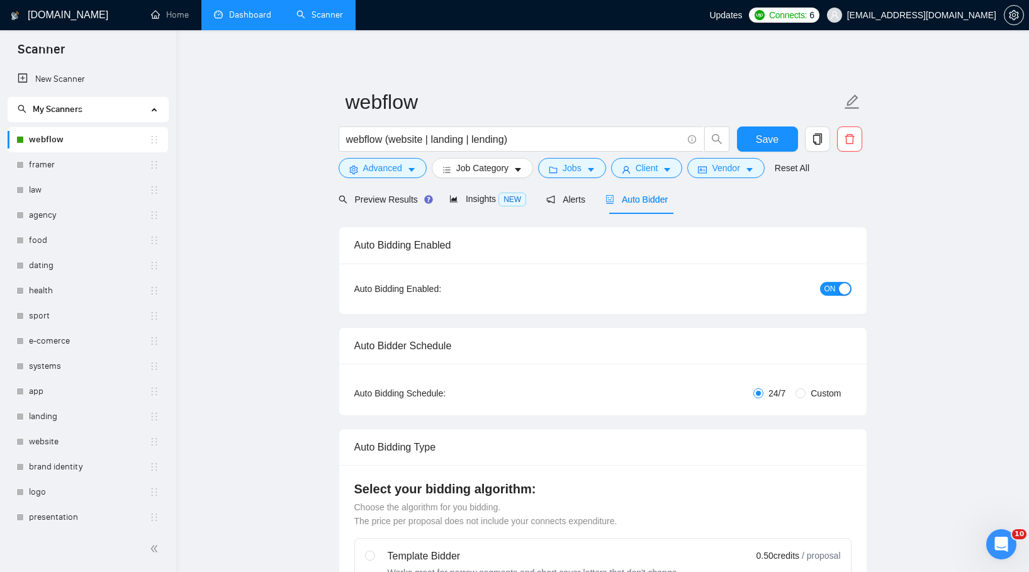
click at [230, 20] on link "Dashboard" at bounding box center [242, 14] width 57 height 11
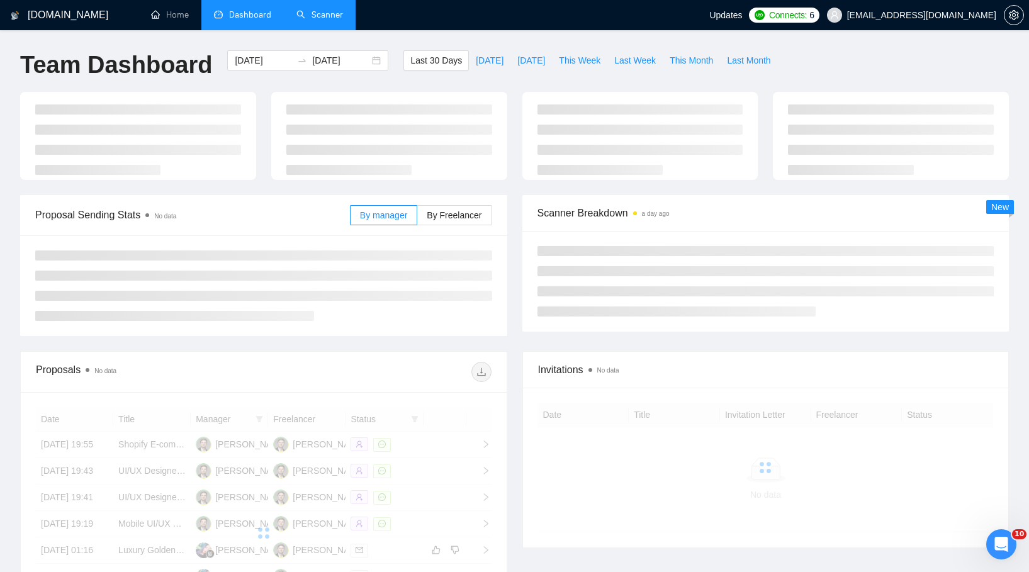
click at [320, 14] on link "Scanner" at bounding box center [319, 14] width 47 height 11
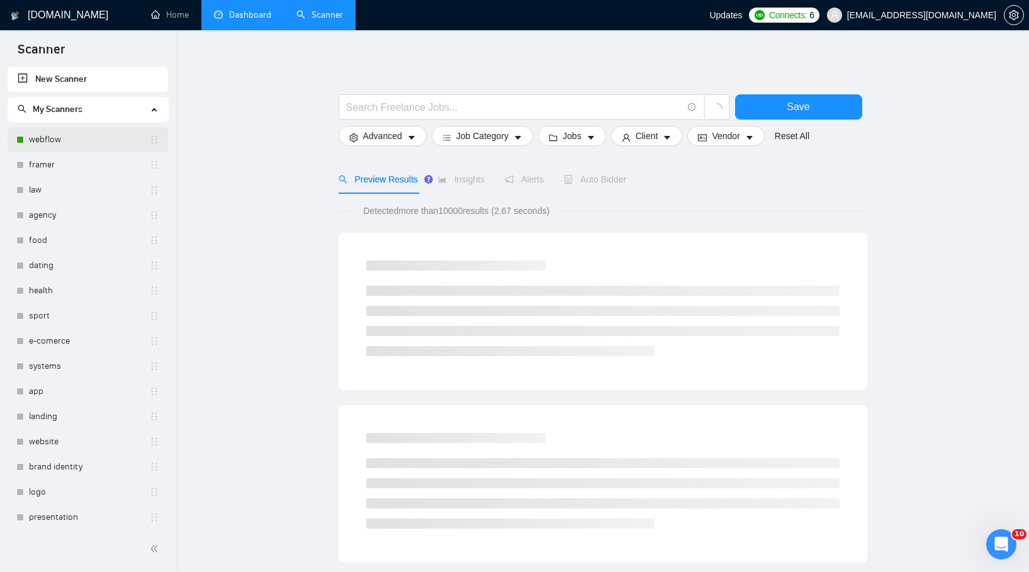
click at [92, 142] on link "webflow" at bounding box center [89, 139] width 120 height 25
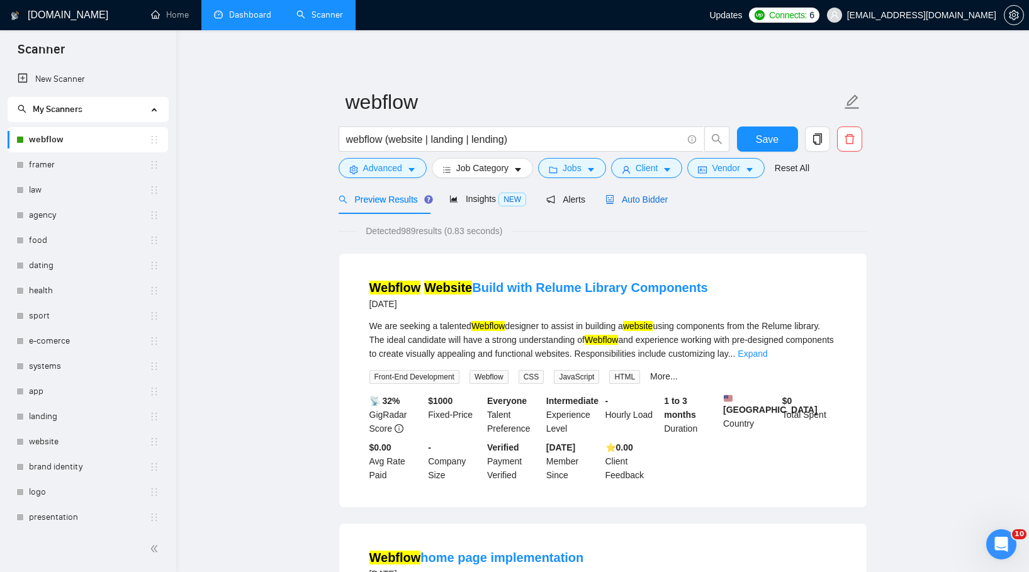
click at [653, 196] on span "Auto Bidder" at bounding box center [636, 199] width 62 height 10
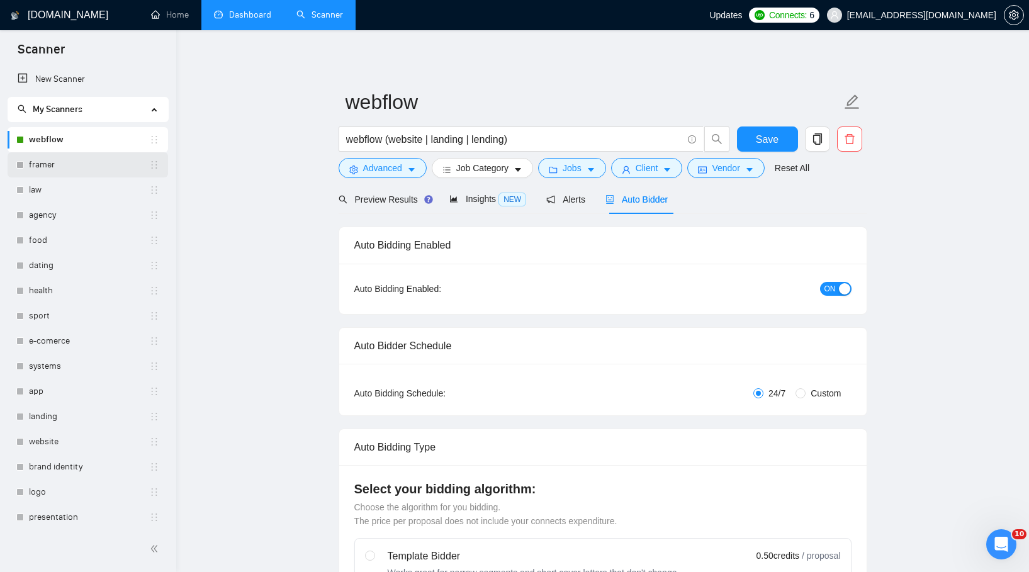
click at [38, 161] on link "framer" at bounding box center [89, 164] width 120 height 25
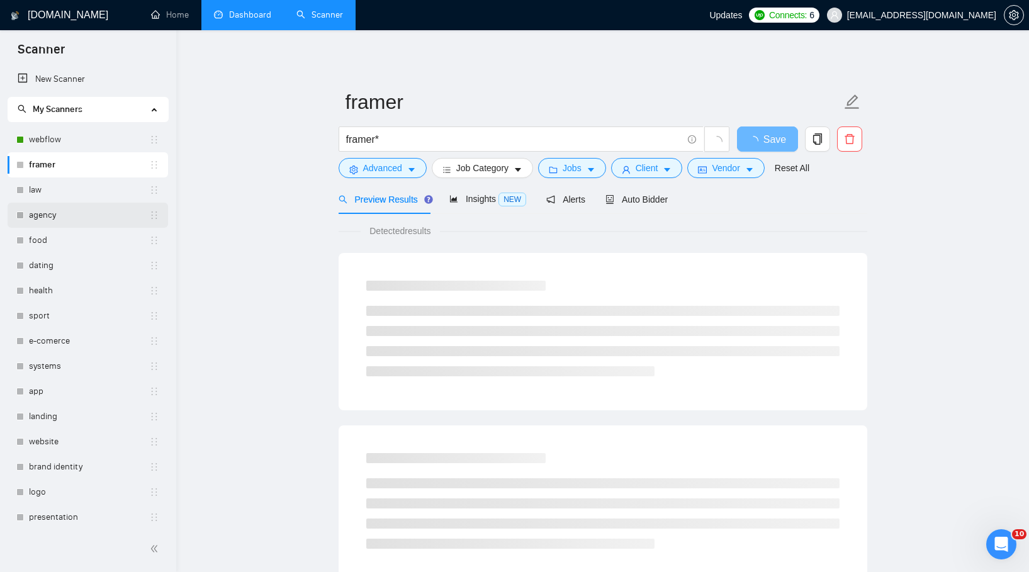
click at [38, 204] on link "agency" at bounding box center [89, 215] width 120 height 25
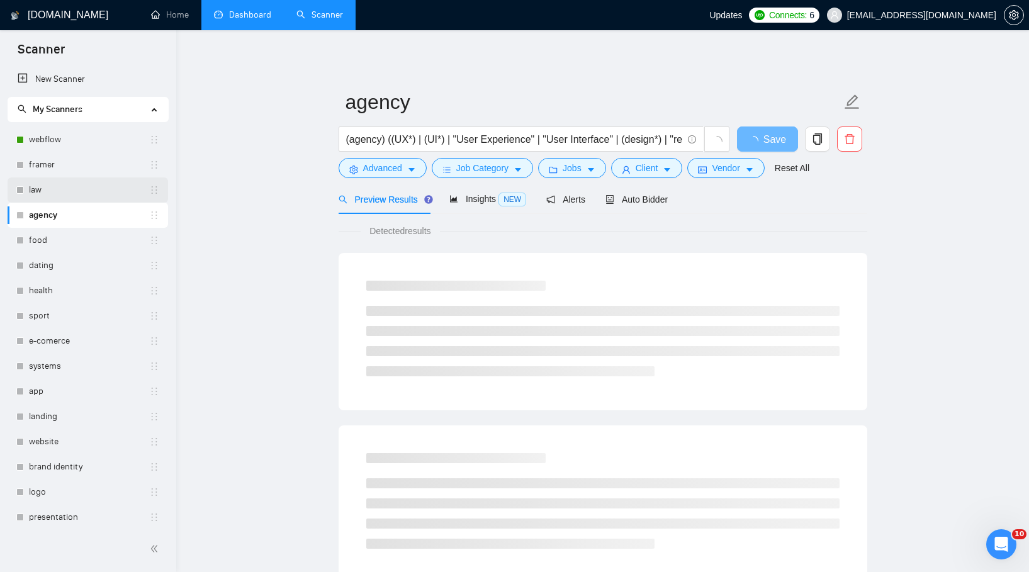
click at [46, 190] on link "law" at bounding box center [89, 189] width 120 height 25
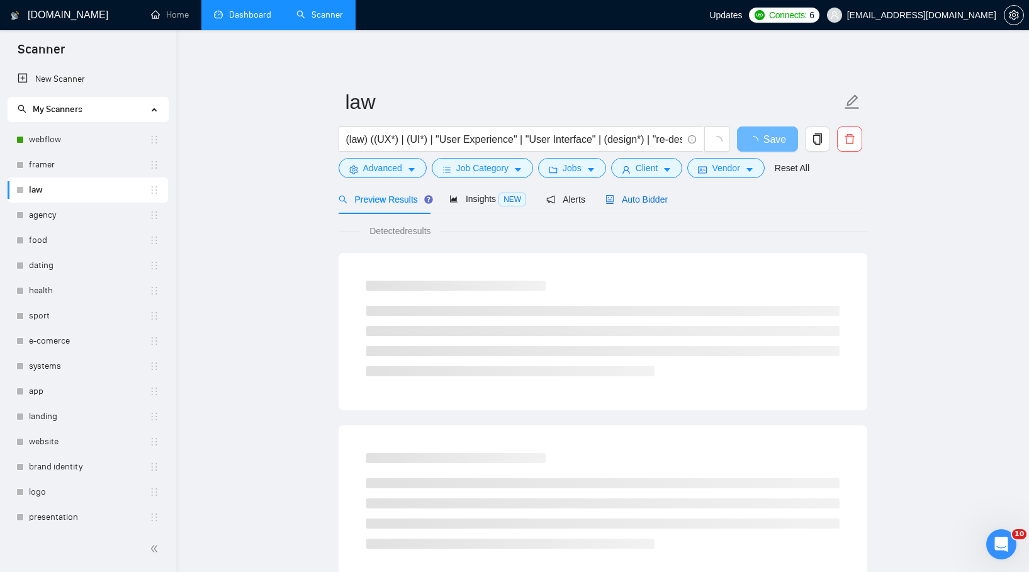
click at [656, 203] on span "Auto Bidder" at bounding box center [636, 199] width 62 height 10
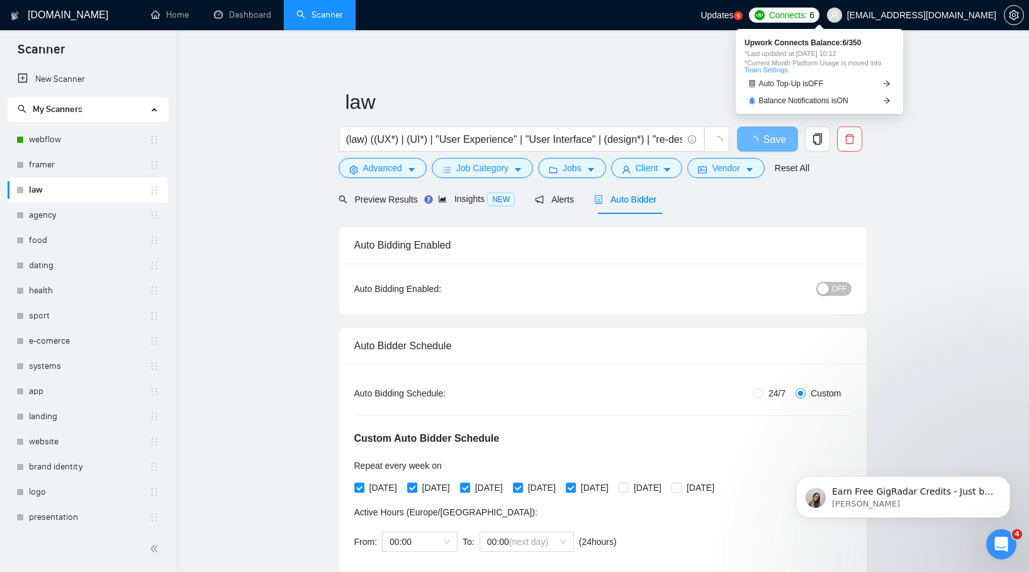
click at [807, 9] on span "Connects:" at bounding box center [788, 15] width 38 height 14
